Goal: Task Accomplishment & Management: Manage account settings

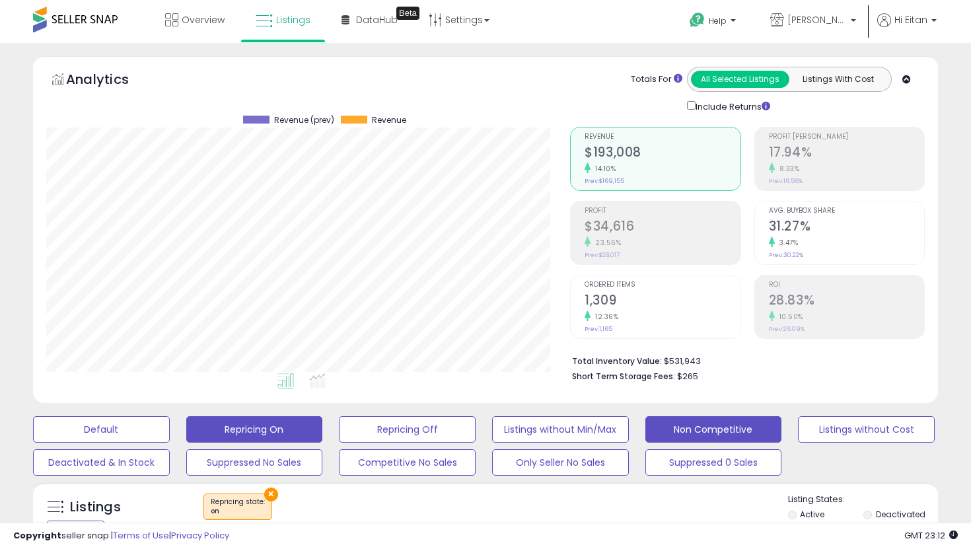
scroll to position [271, 524]
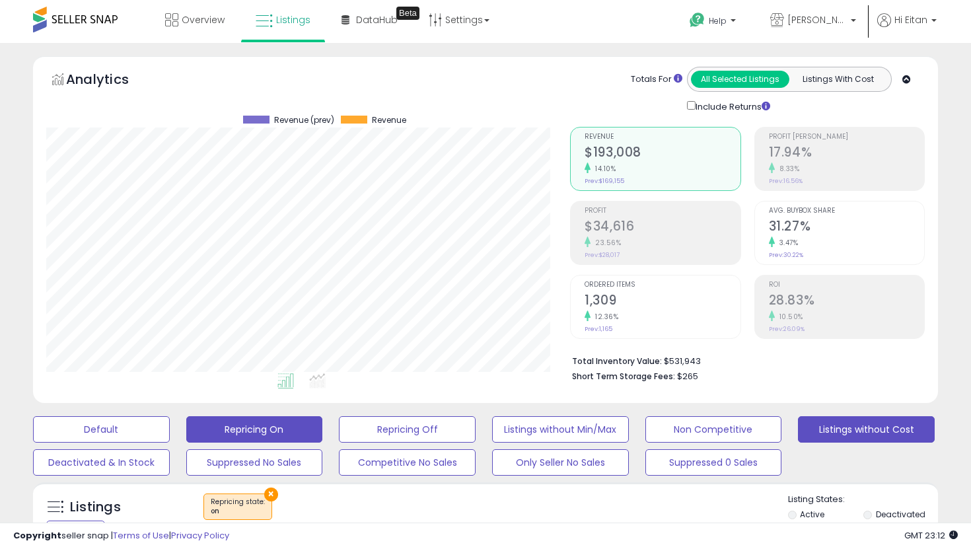
click at [807, 422] on button "Listings without Cost" at bounding box center [866, 429] width 137 height 26
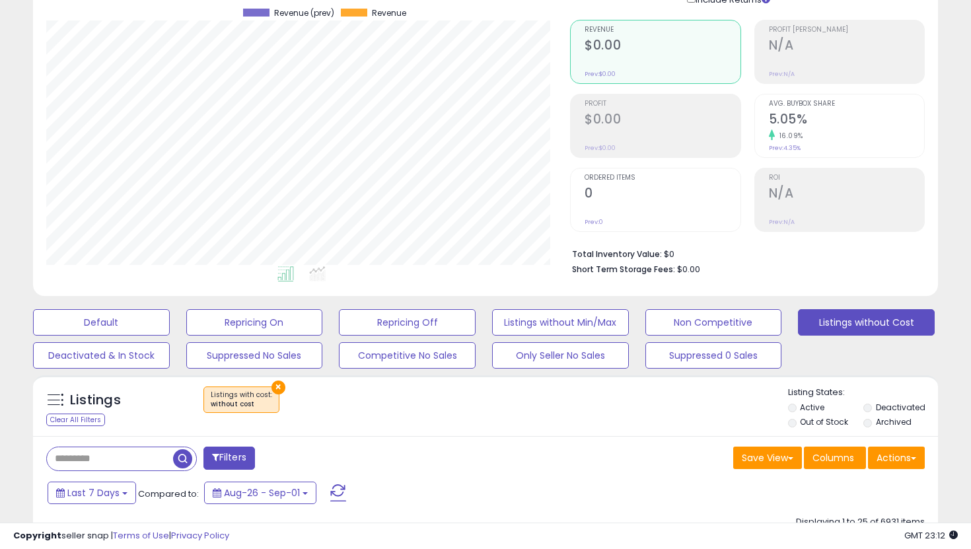
click at [810, 420] on label "Out of Stock" at bounding box center [824, 421] width 48 height 11
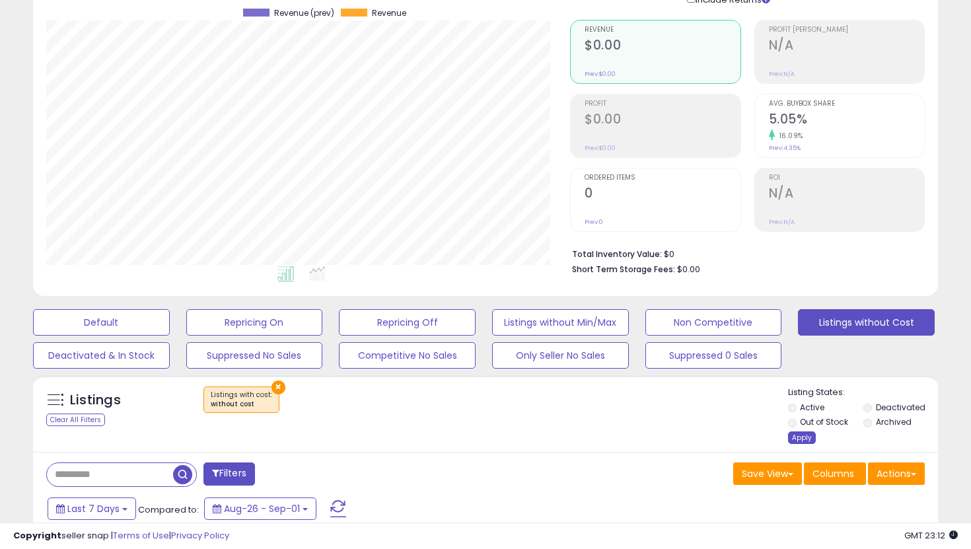
click at [802, 437] on div "Apply" at bounding box center [802, 437] width 28 height 13
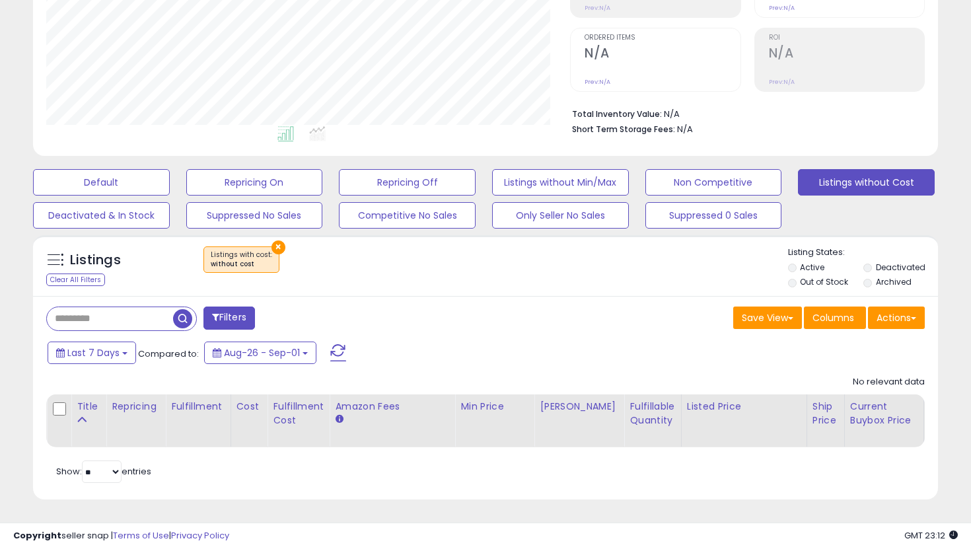
scroll to position [229, 0]
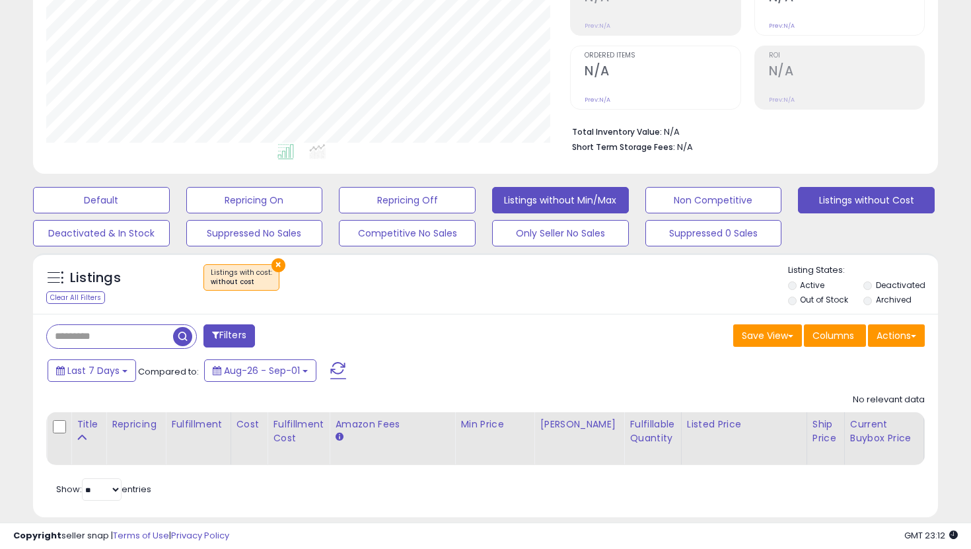
click at [551, 205] on button "Listings without Min/Max" at bounding box center [560, 200] width 137 height 26
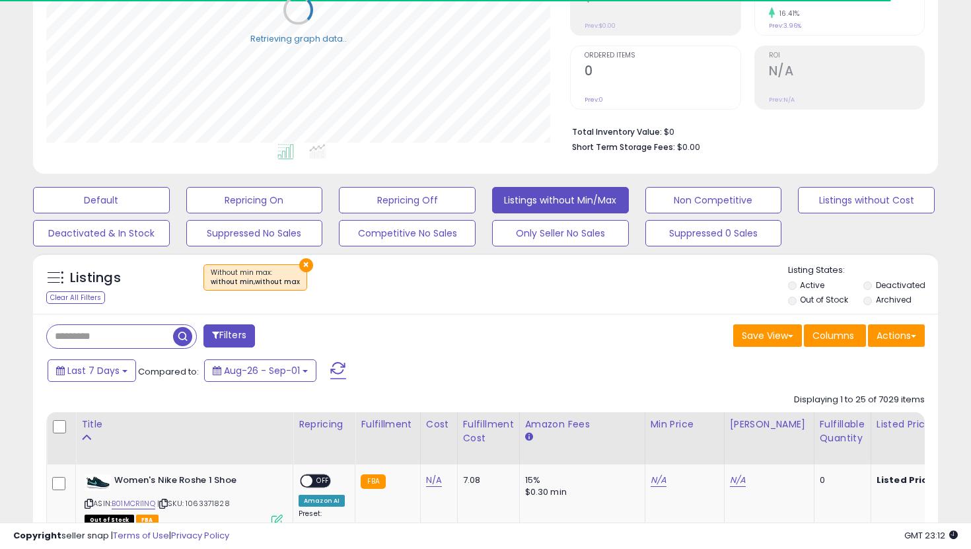
click at [827, 303] on label "Out of Stock" at bounding box center [824, 299] width 48 height 11
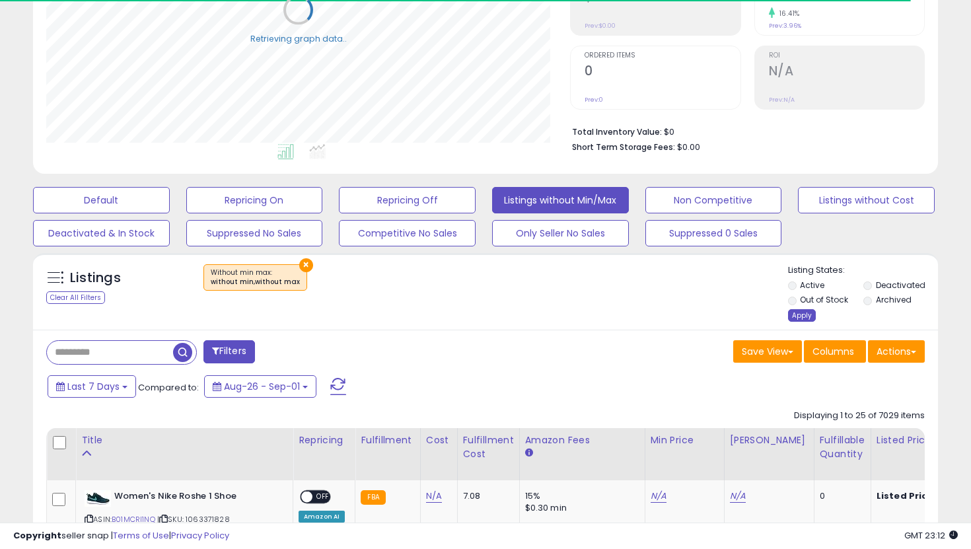
click at [813, 315] on div "Apply" at bounding box center [802, 315] width 28 height 13
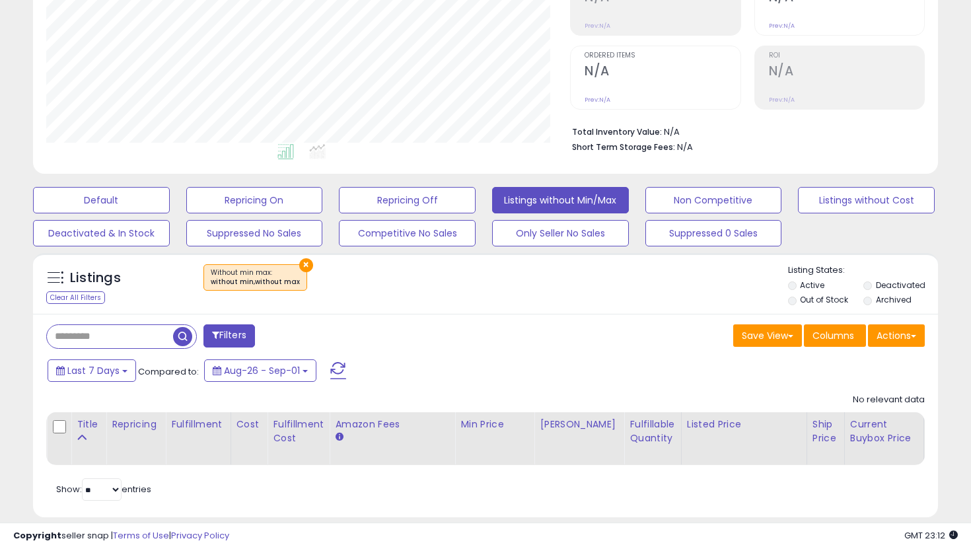
scroll to position [271, 524]
click at [408, 200] on button "Repricing Off" at bounding box center [407, 200] width 137 height 26
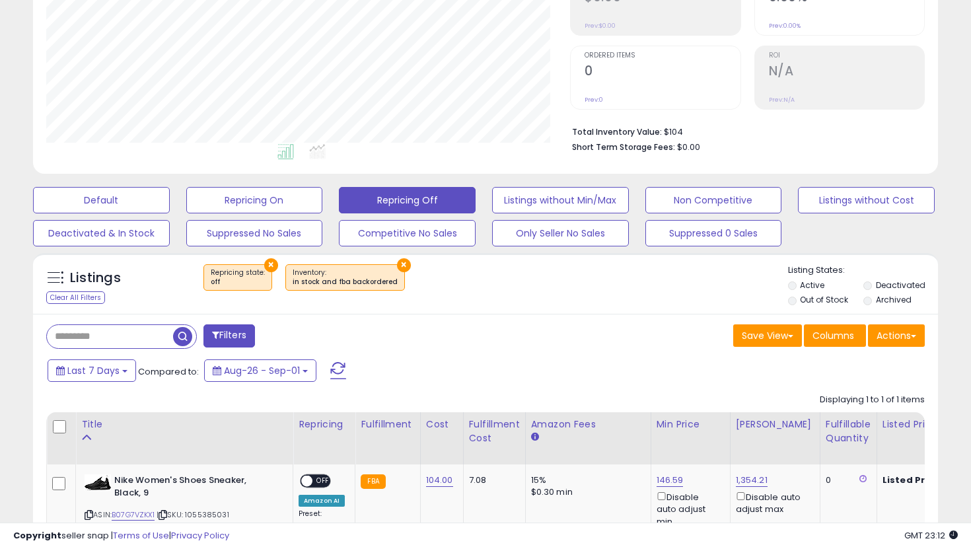
click at [797, 295] on li "Out of Stock" at bounding box center [824, 301] width 73 height 15
click at [797, 298] on li "Out of Stock" at bounding box center [824, 301] width 73 height 15
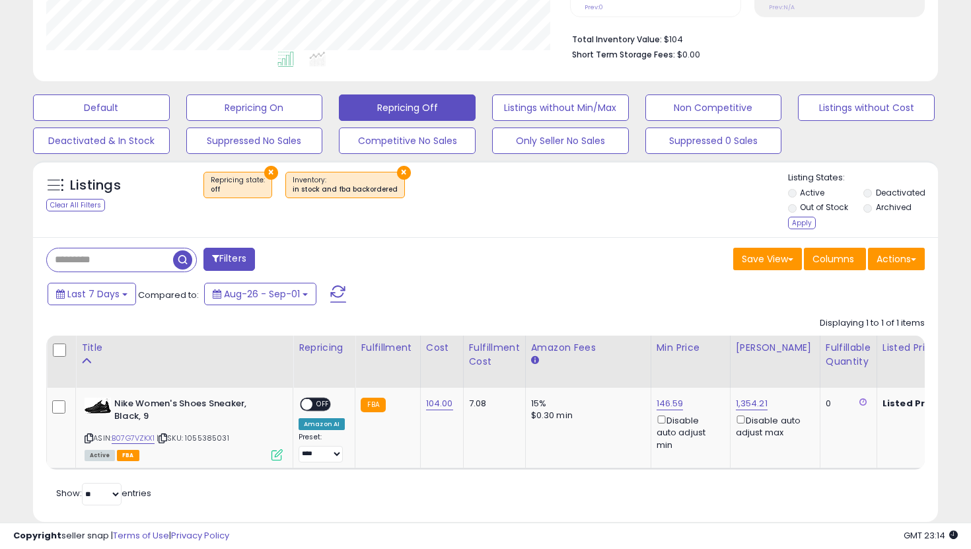
scroll to position [344, 0]
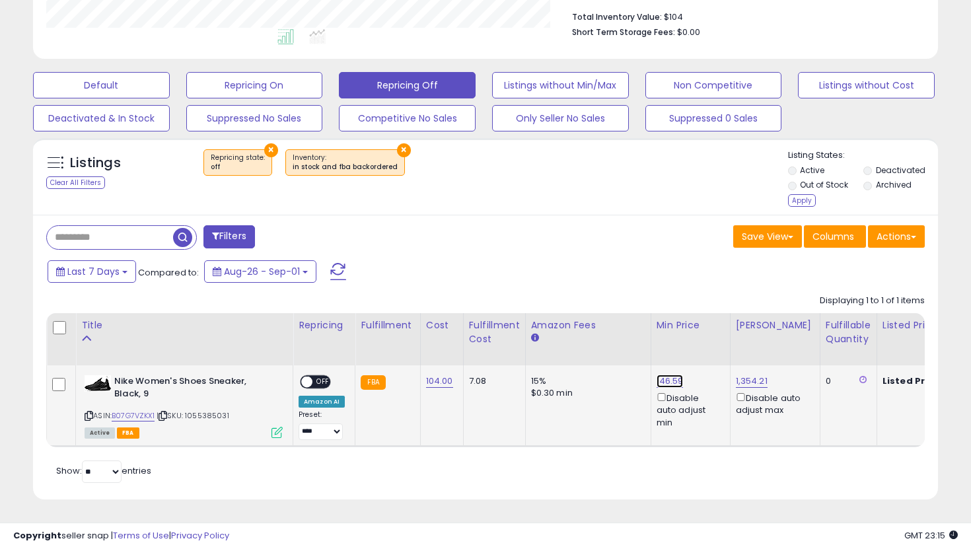
click at [674, 383] on link "146.59" at bounding box center [670, 381] width 27 height 13
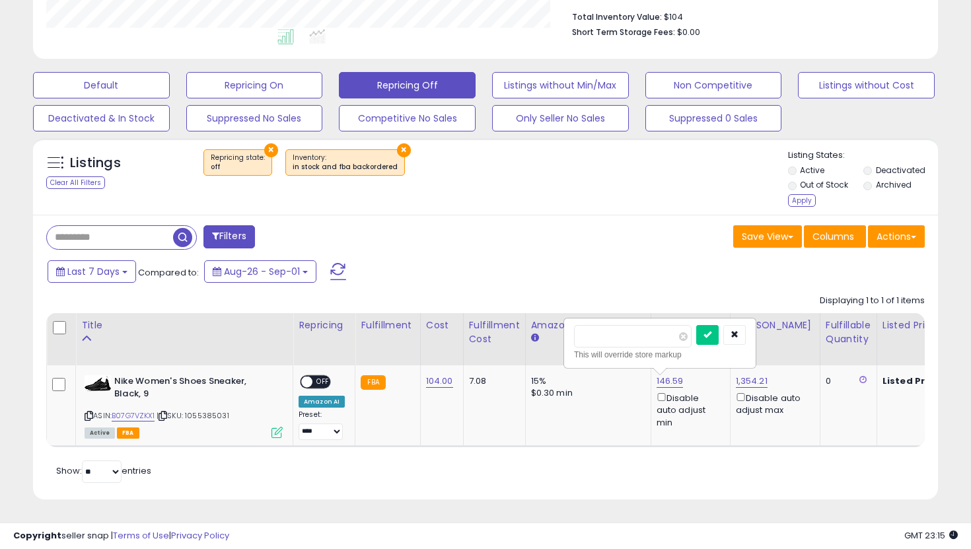
drag, startPoint x: 638, startPoint y: 329, endPoint x: 534, endPoint y: 325, distance: 104.5
drag, startPoint x: 648, startPoint y: 342, endPoint x: 480, endPoint y: 304, distance: 172.0
click at [480, 304] on div "Displaying 1 to 1 of 1 items Title Repricing" at bounding box center [485, 367] width 879 height 159
type input "***"
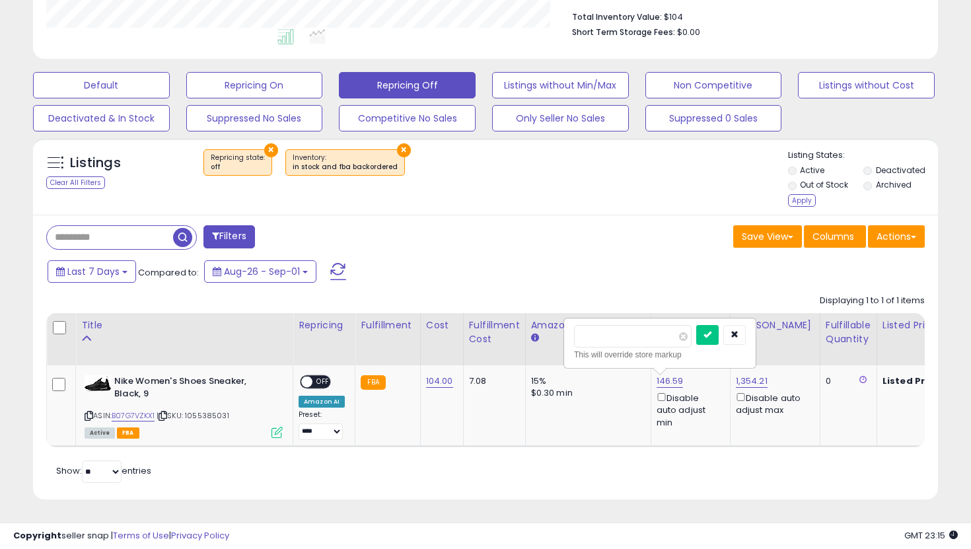
click button "submit" at bounding box center [707, 335] width 22 height 20
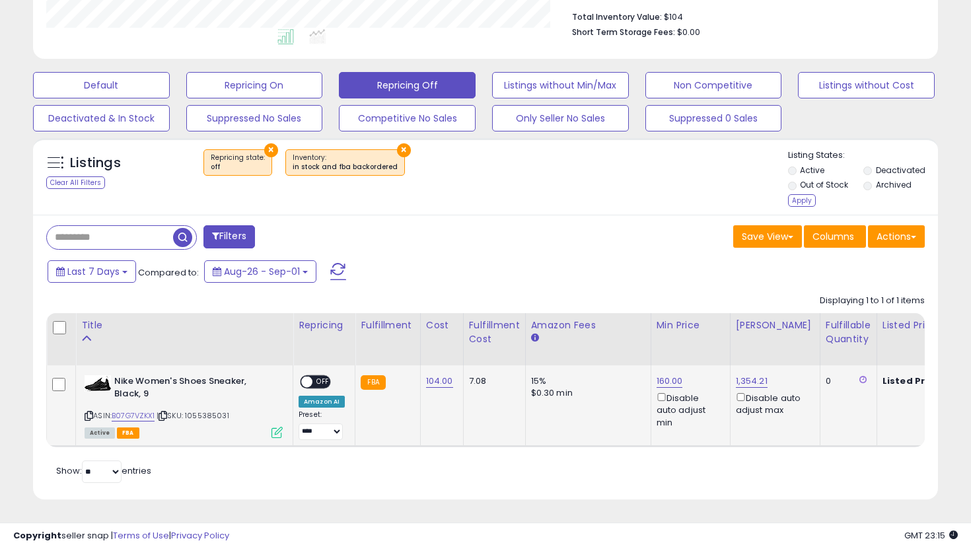
click at [316, 377] on span "OFF" at bounding box center [322, 382] width 21 height 11
click at [336, 437] on select "**********" at bounding box center [321, 431] width 44 height 17
select select "**********"
click at [299, 423] on select "**********" at bounding box center [321, 431] width 44 height 17
click at [282, 85] on button "Repricing On" at bounding box center [254, 85] width 137 height 26
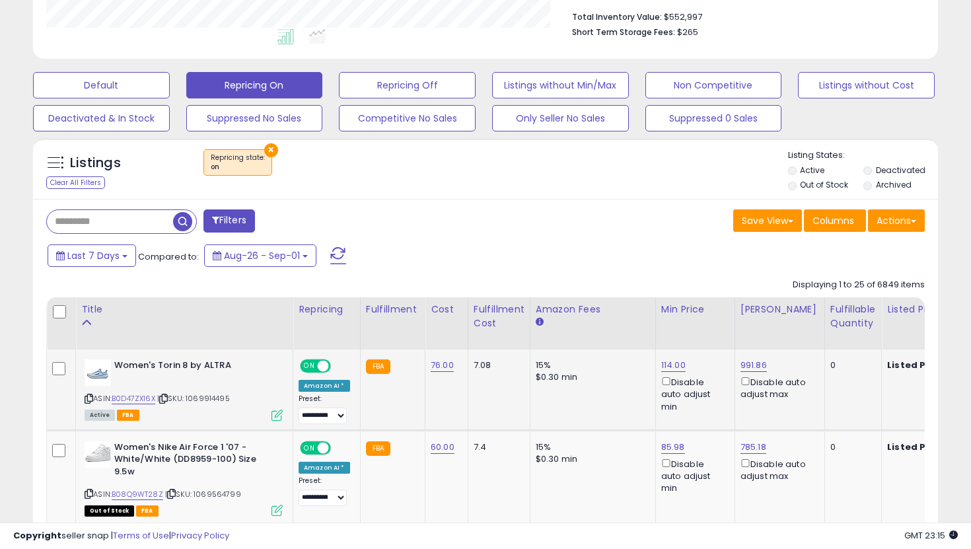
scroll to position [0, 0]
